Goal: Task Accomplishment & Management: Complete application form

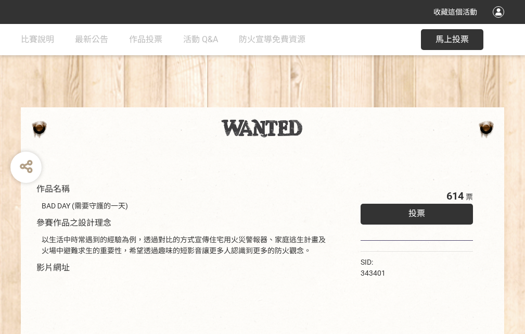
click at [500, 22] on div "收藏這個活動" at bounding box center [262, 12] width 525 height 24
click at [325, 103] on div "作品名稱 BAD DAY (需要守護的一天) 參賽作品之設計理念 以生活中時常遇到的經驗為例，透過對比的方式宣傳住宅用火災警報器、家庭逃生計畫及火場中避難求生…" at bounding box center [262, 243] width 525 height 438
click at [414, 211] on span "投票" at bounding box center [417, 213] width 17 height 10
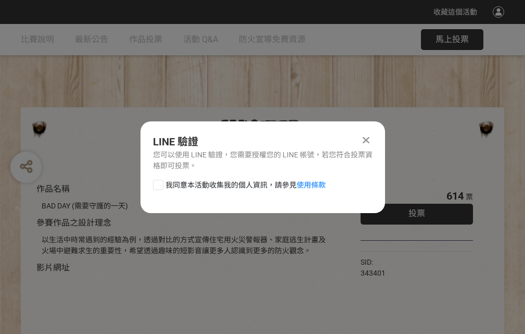
click at [157, 183] on div at bounding box center [158, 185] width 10 height 10
checkbox input "true"
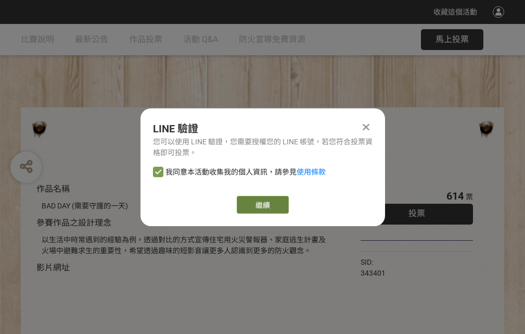
click at [262, 205] on link "繼續" at bounding box center [263, 205] width 52 height 18
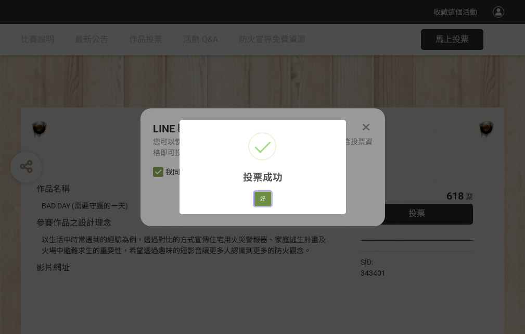
click at [260, 197] on button "好" at bounding box center [263, 199] width 17 height 15
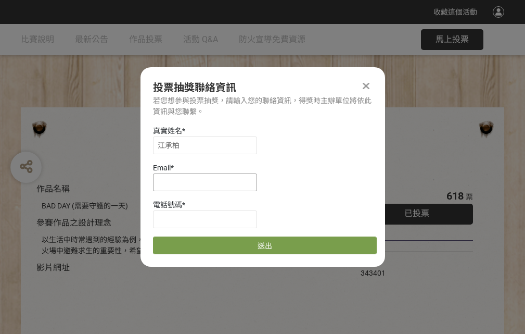
click at [208, 182] on input at bounding box center [205, 182] width 104 height 18
type input "[EMAIL_ADDRESS][DOMAIN_NAME]"
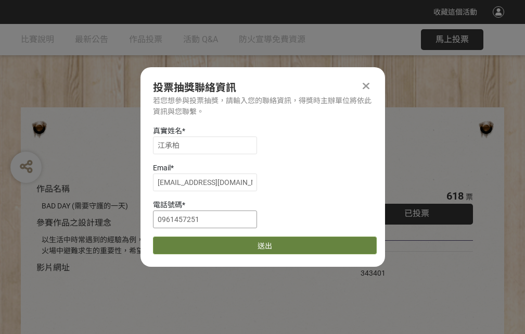
type input "0961457251"
click at [183, 241] on button "送出" at bounding box center [265, 245] width 224 height 18
